Goal: Task Accomplishment & Management: Complete application form

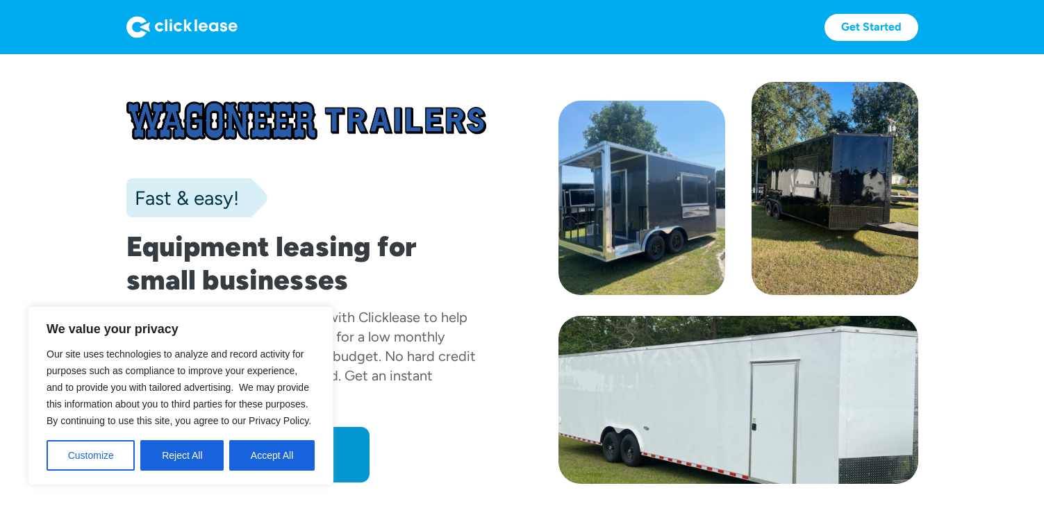
click at [352, 195] on div "Fast & easy!" at bounding box center [306, 198] width 360 height 39
click at [189, 461] on button "Reject All" at bounding box center [181, 455] width 83 height 31
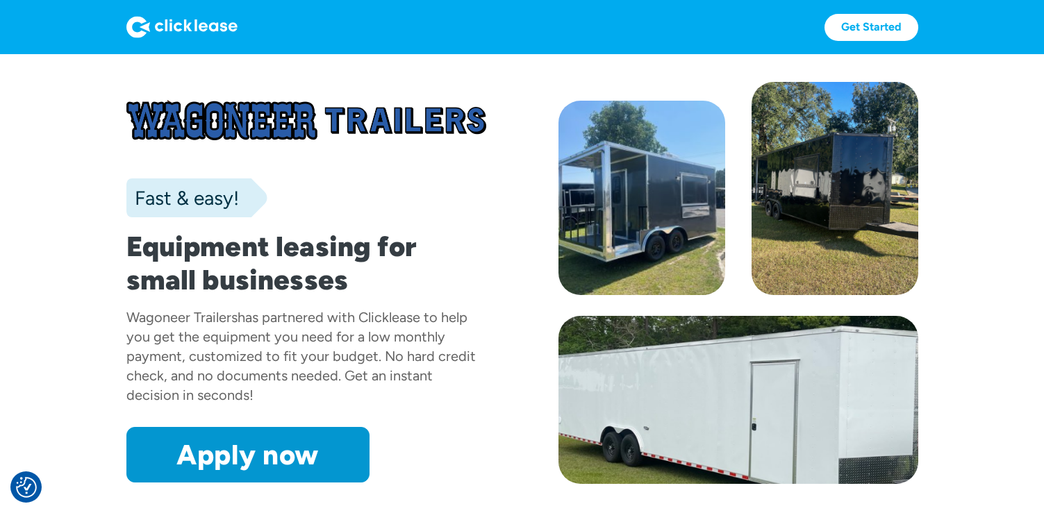
click at [192, 29] on img at bounding box center [181, 27] width 111 height 22
click at [863, 22] on link "Get Started" at bounding box center [872, 27] width 94 height 27
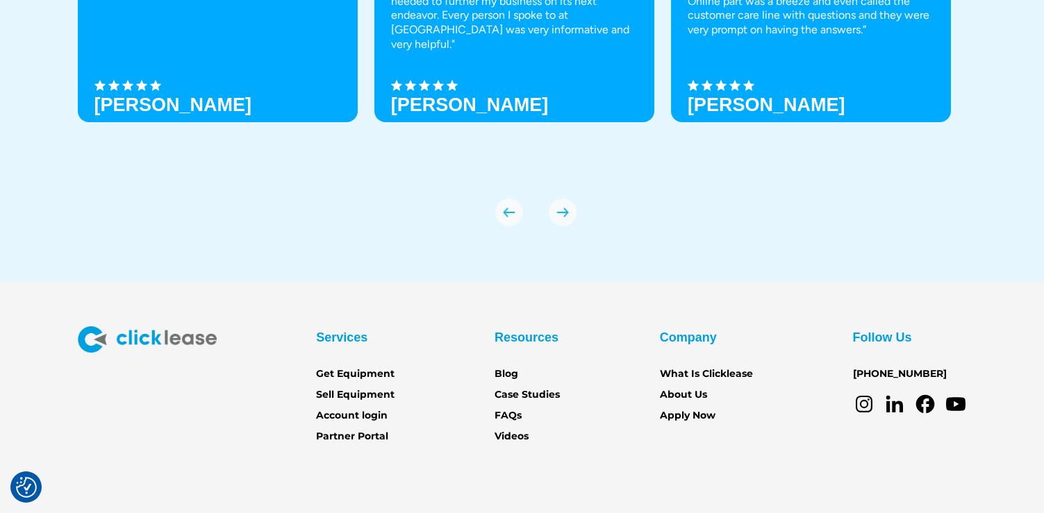
scroll to position [4857, 0]
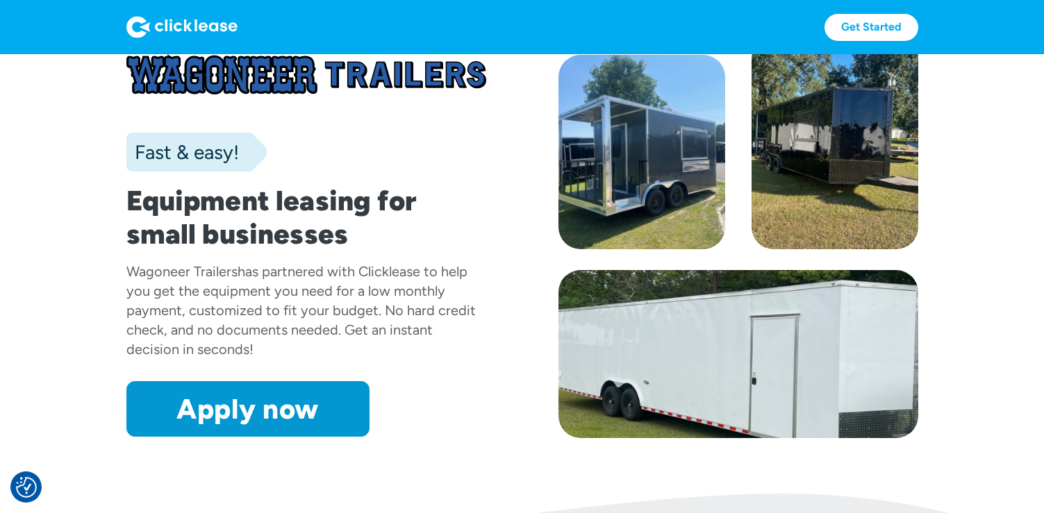
scroll to position [75, 0]
